Goal: Check status: Check status

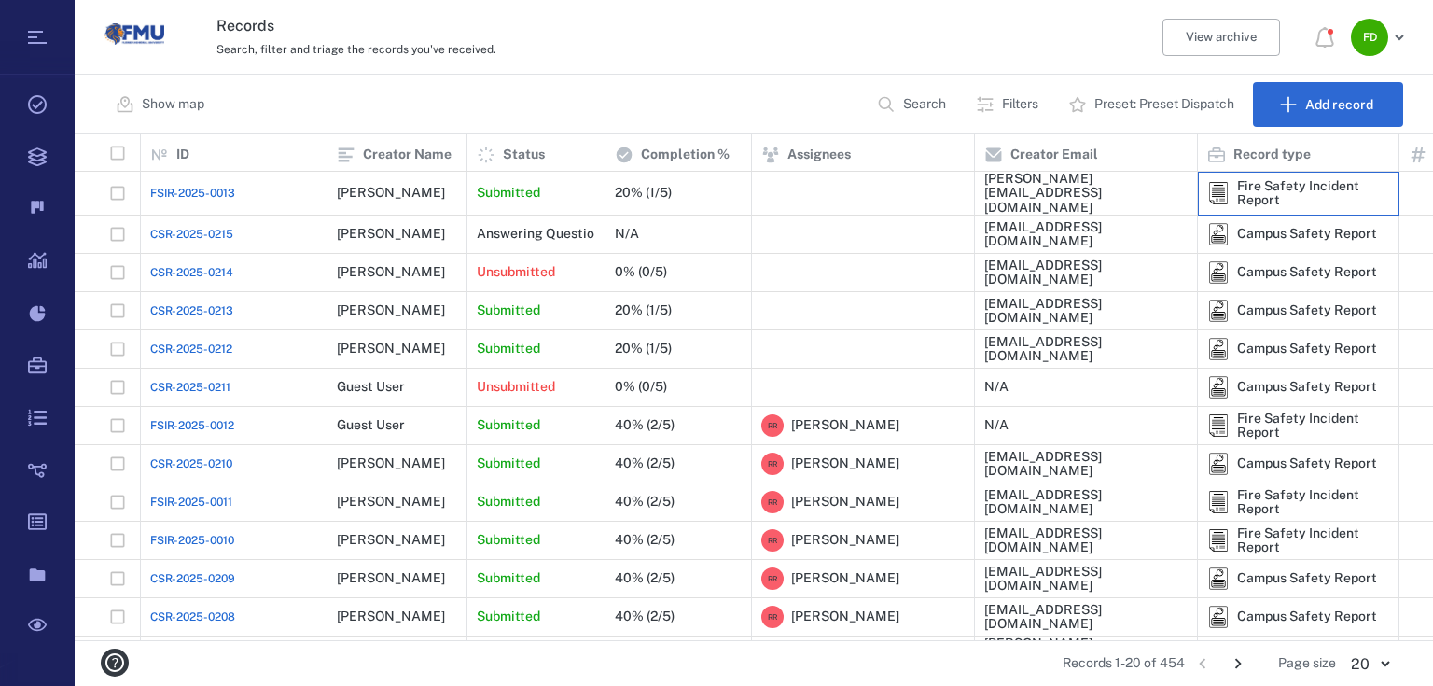
click at [1256, 179] on div "Fire Safety Incident Report" at bounding box center [1313, 193] width 152 height 29
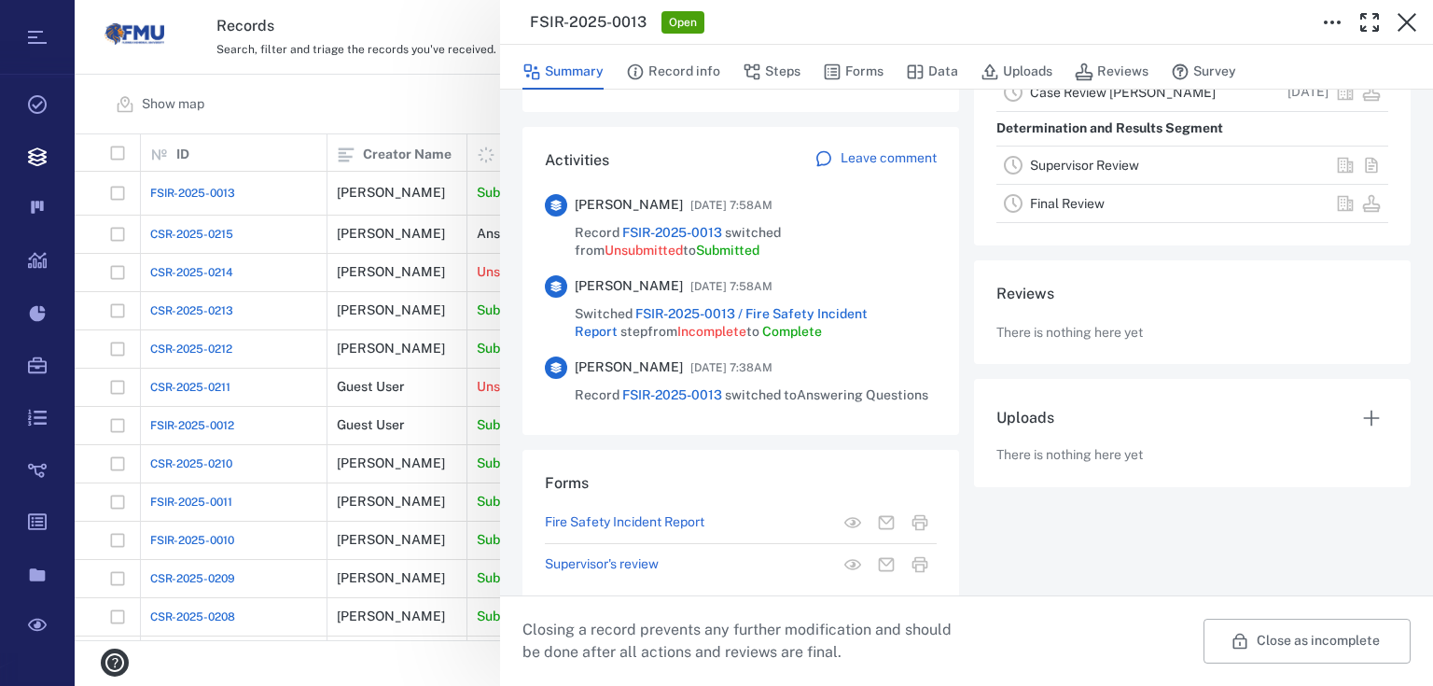
scroll to position [426, 0]
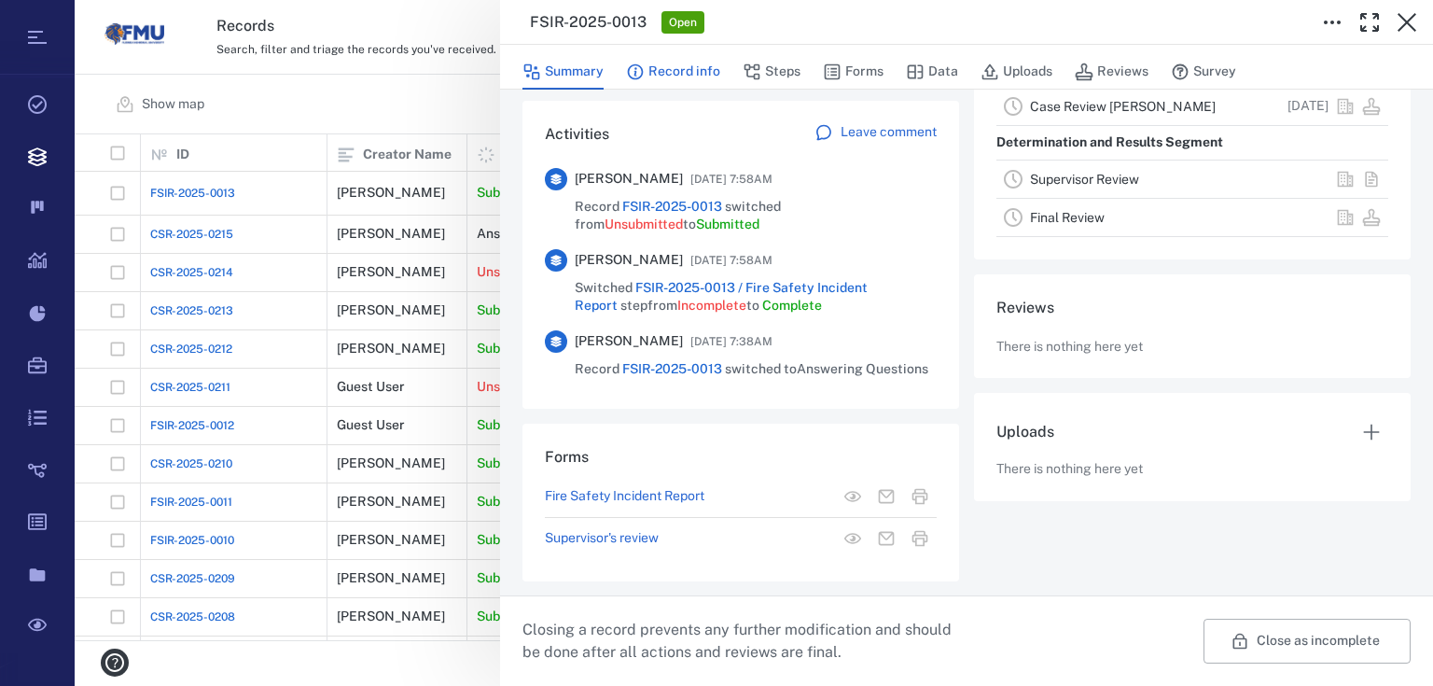
click at [634, 66] on icon "button" at bounding box center [635, 72] width 19 height 19
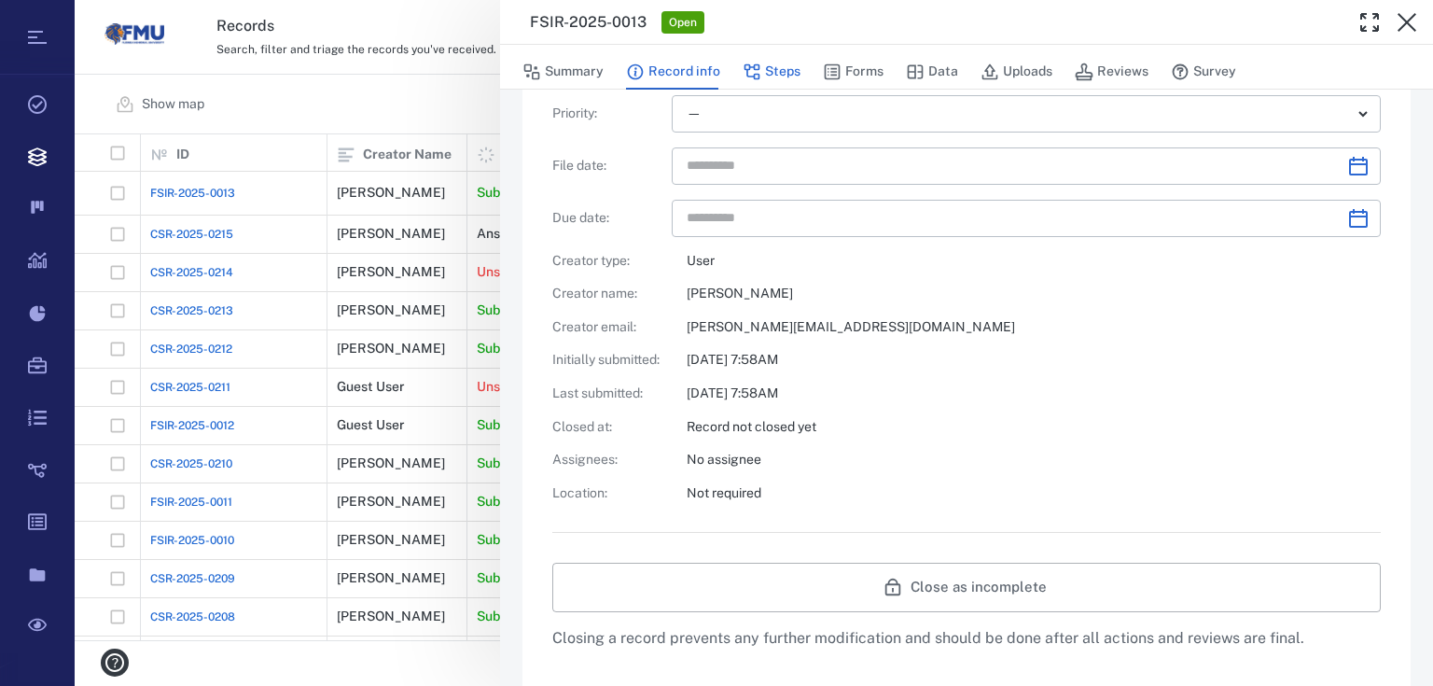
click at [759, 68] on icon "button" at bounding box center [752, 72] width 19 height 19
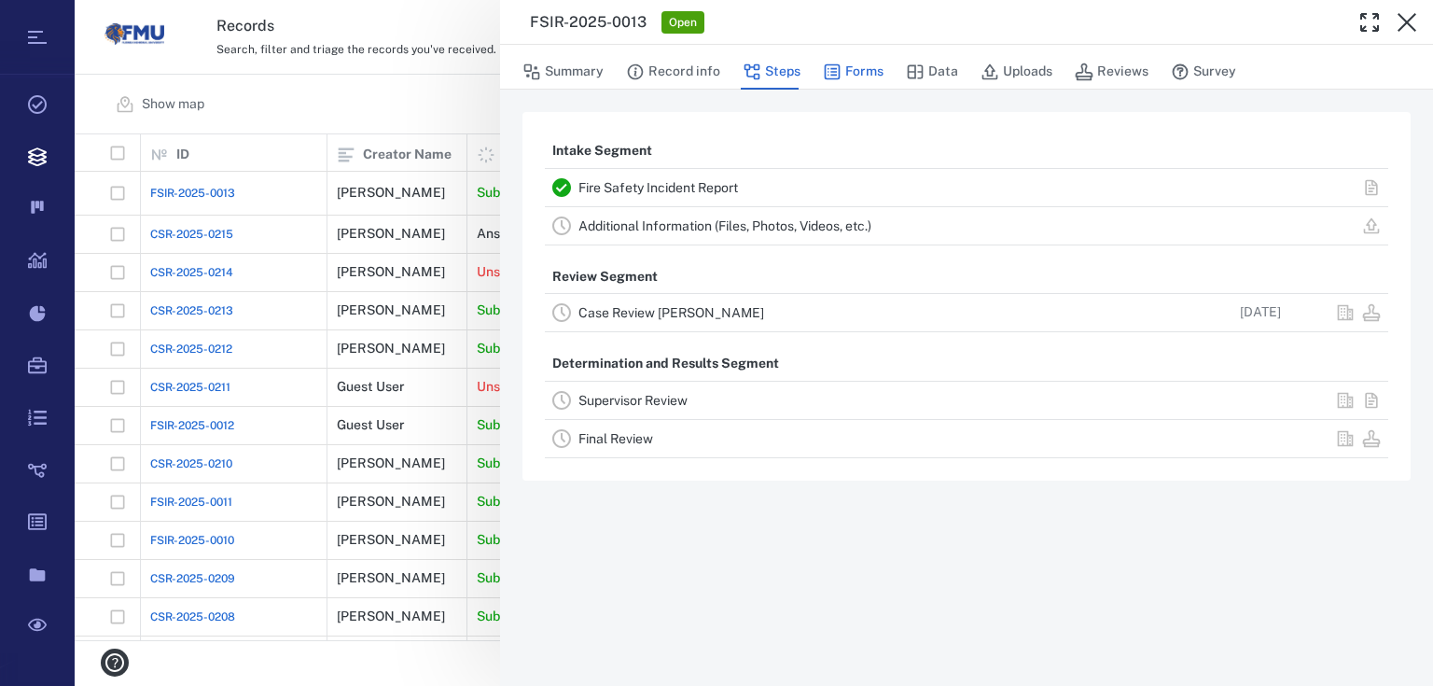
click at [828, 64] on icon "button" at bounding box center [833, 72] width 16 height 16
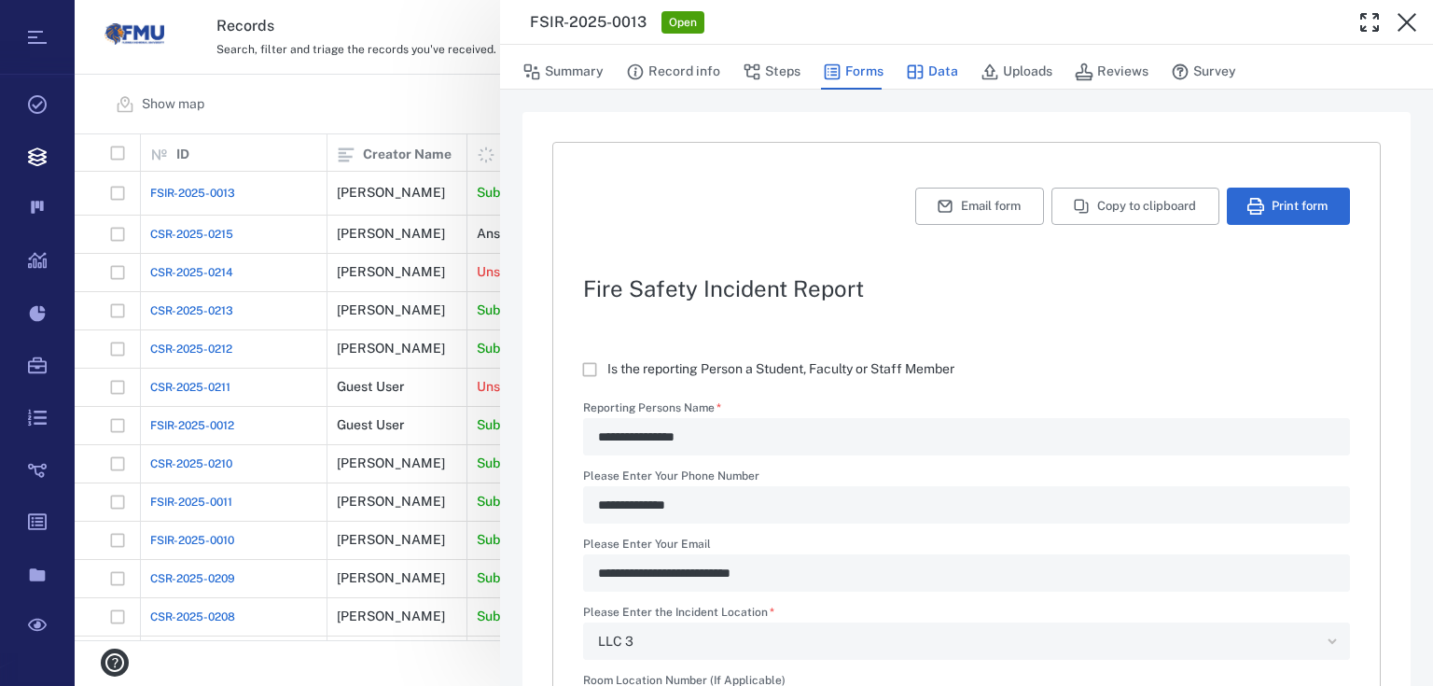
type textarea "*"
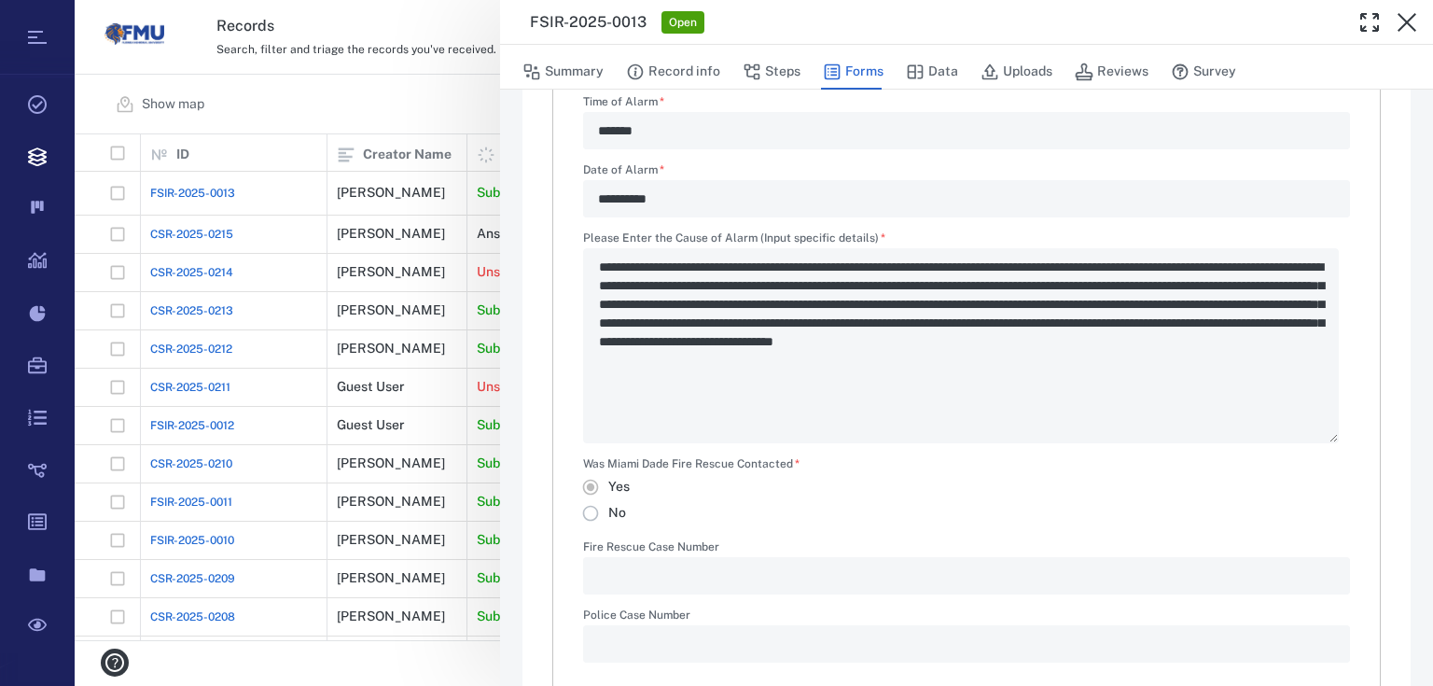
scroll to position [747, 0]
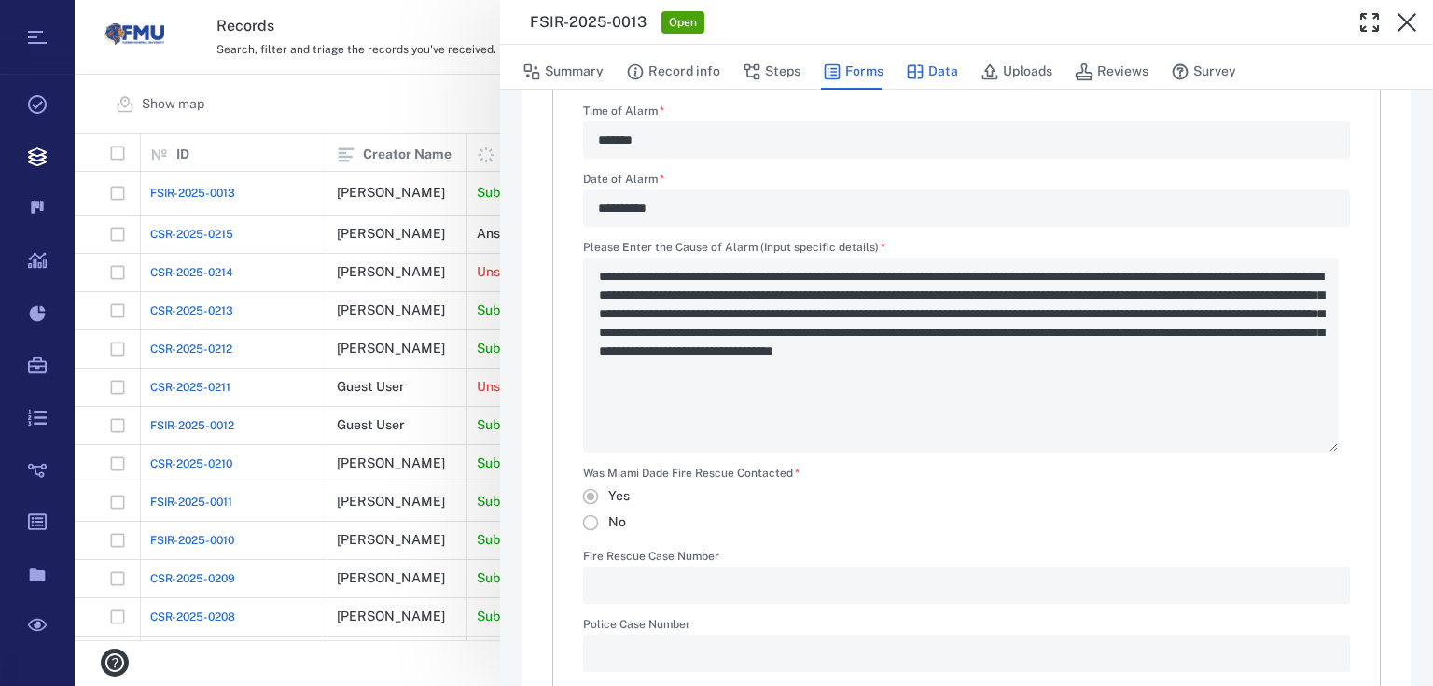
click at [921, 83] on button "Data" at bounding box center [932, 71] width 52 height 35
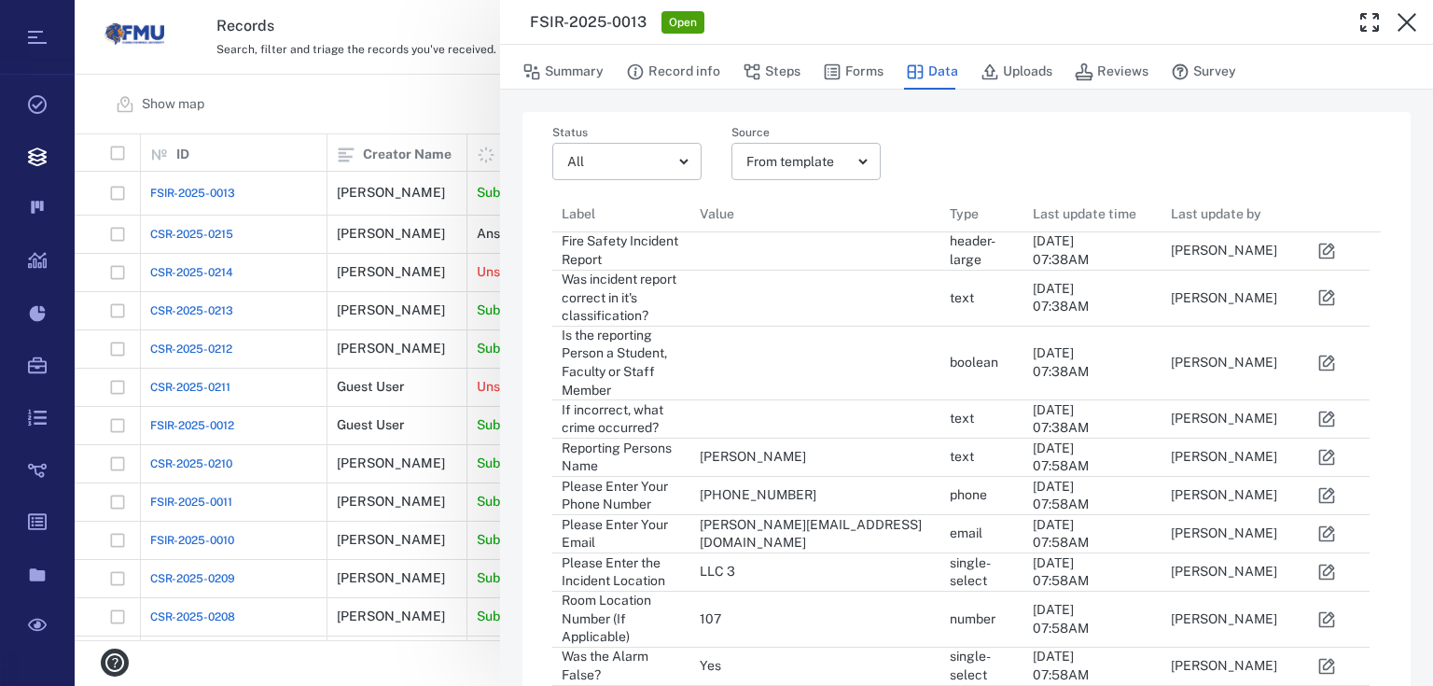
scroll to position [12, 11]
click at [1038, 67] on button "Uploads" at bounding box center [1017, 71] width 72 height 35
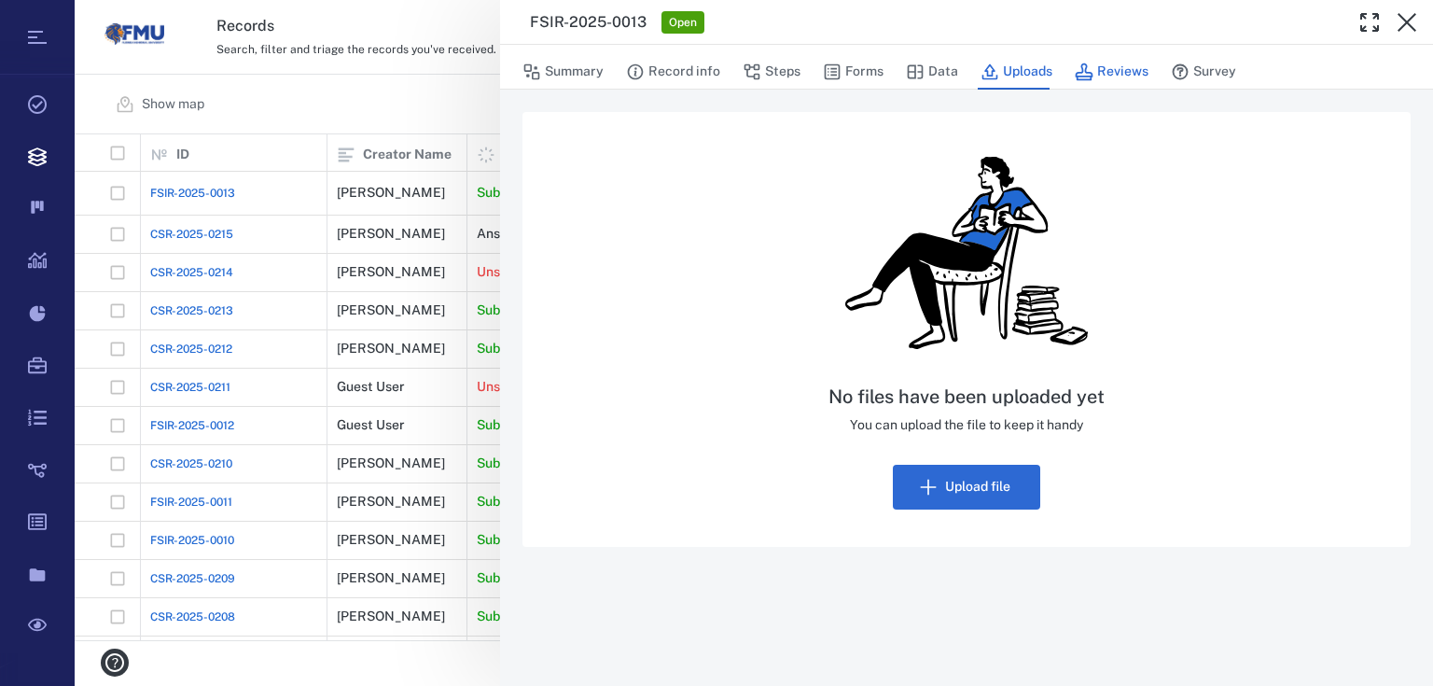
click at [1085, 78] on icon "button" at bounding box center [1085, 72] width 18 height 18
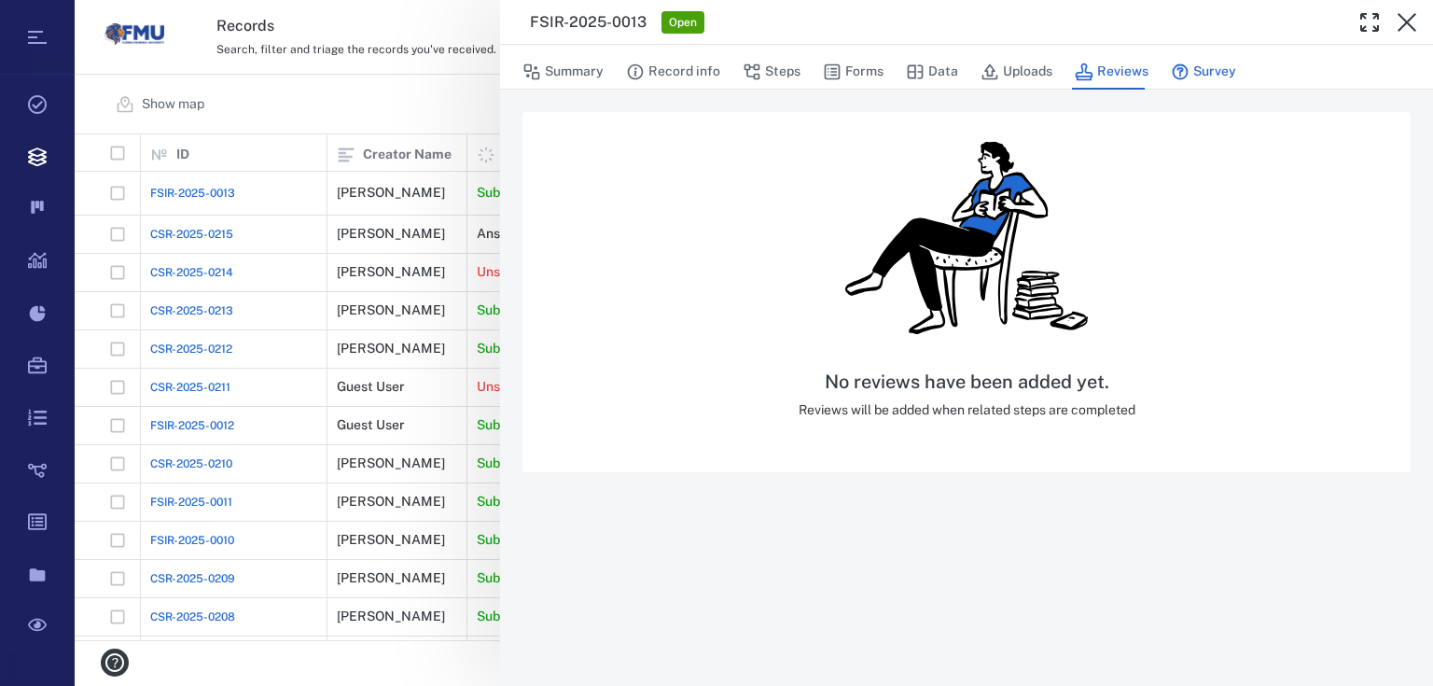
click at [1193, 65] on button "Survey" at bounding box center [1203, 71] width 65 height 35
